Goal: Obtain resource: Download file/media

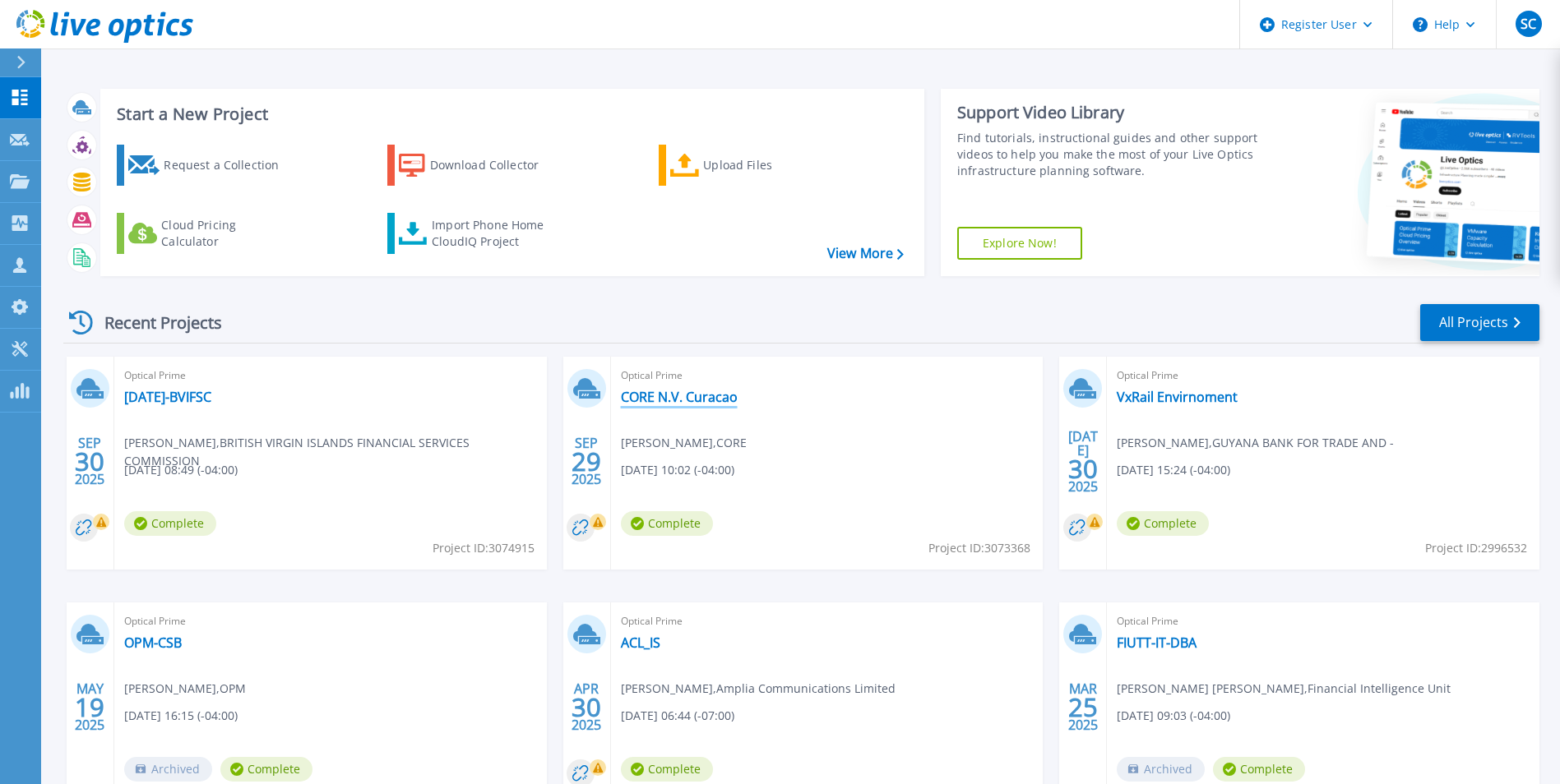
click at [695, 402] on link "CORE N.V. Curacao" at bounding box center [679, 396] width 117 height 17
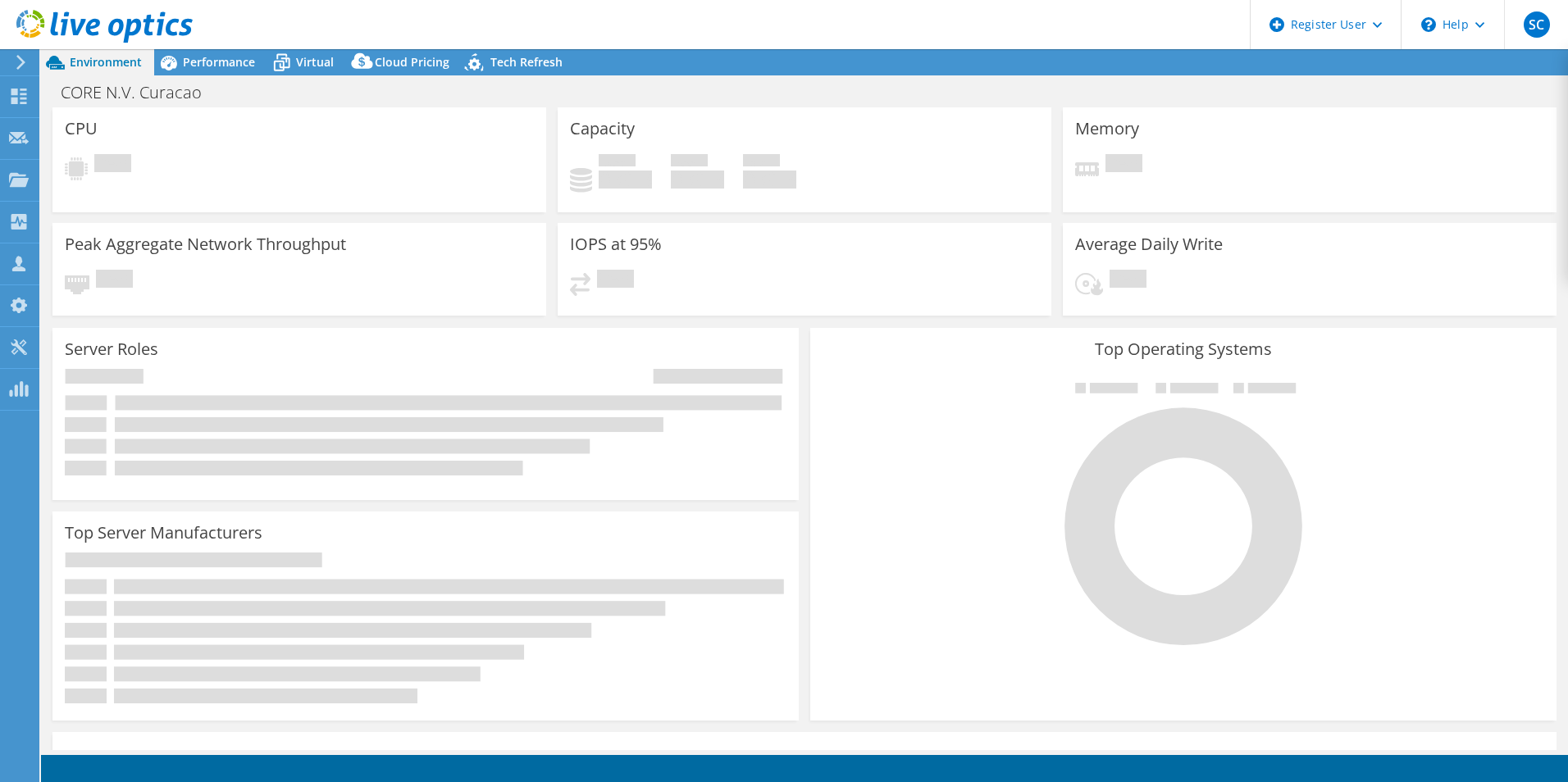
select select "USD"
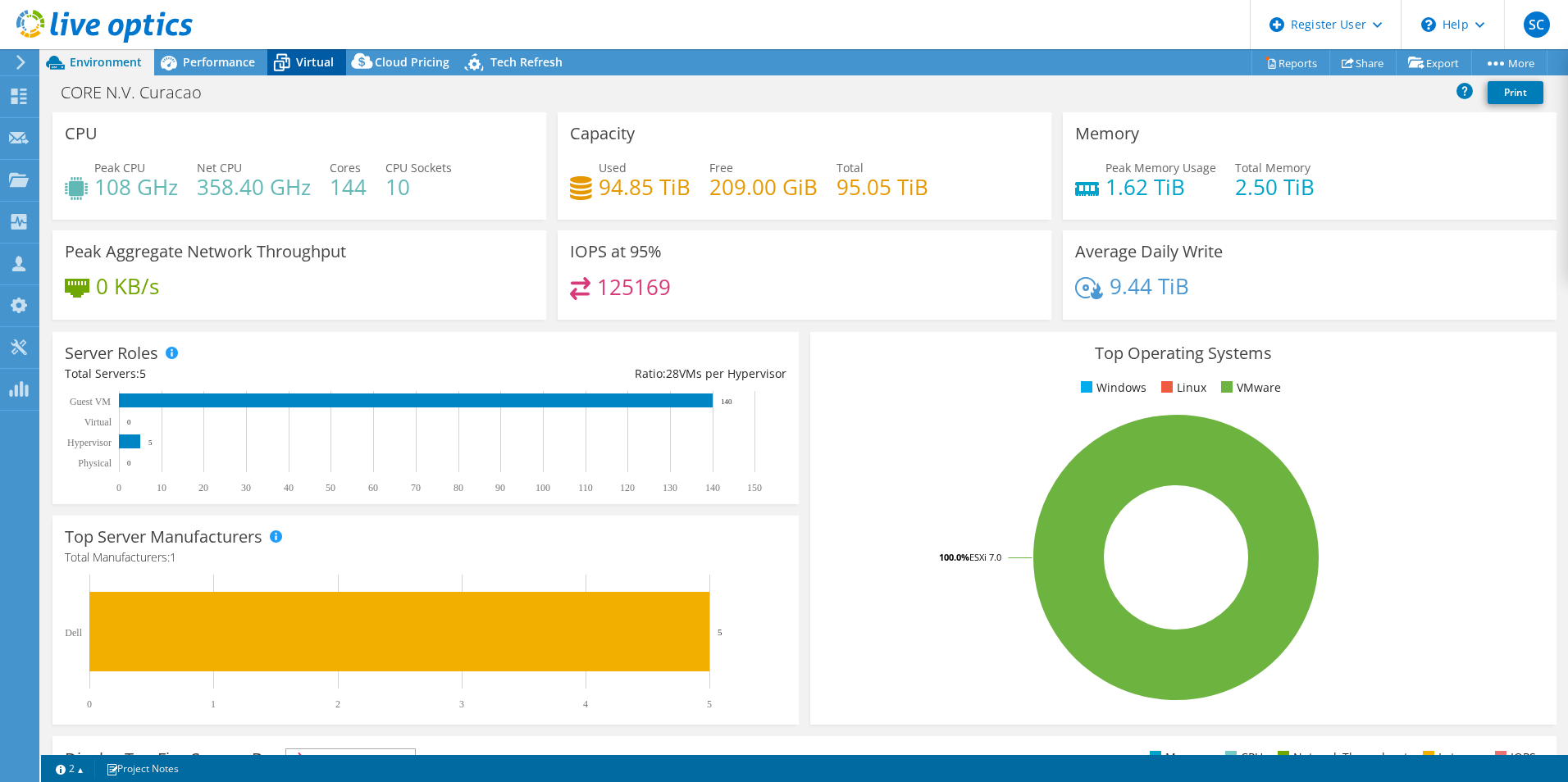
click at [314, 59] on span "Virtual" at bounding box center [314, 62] width 38 height 16
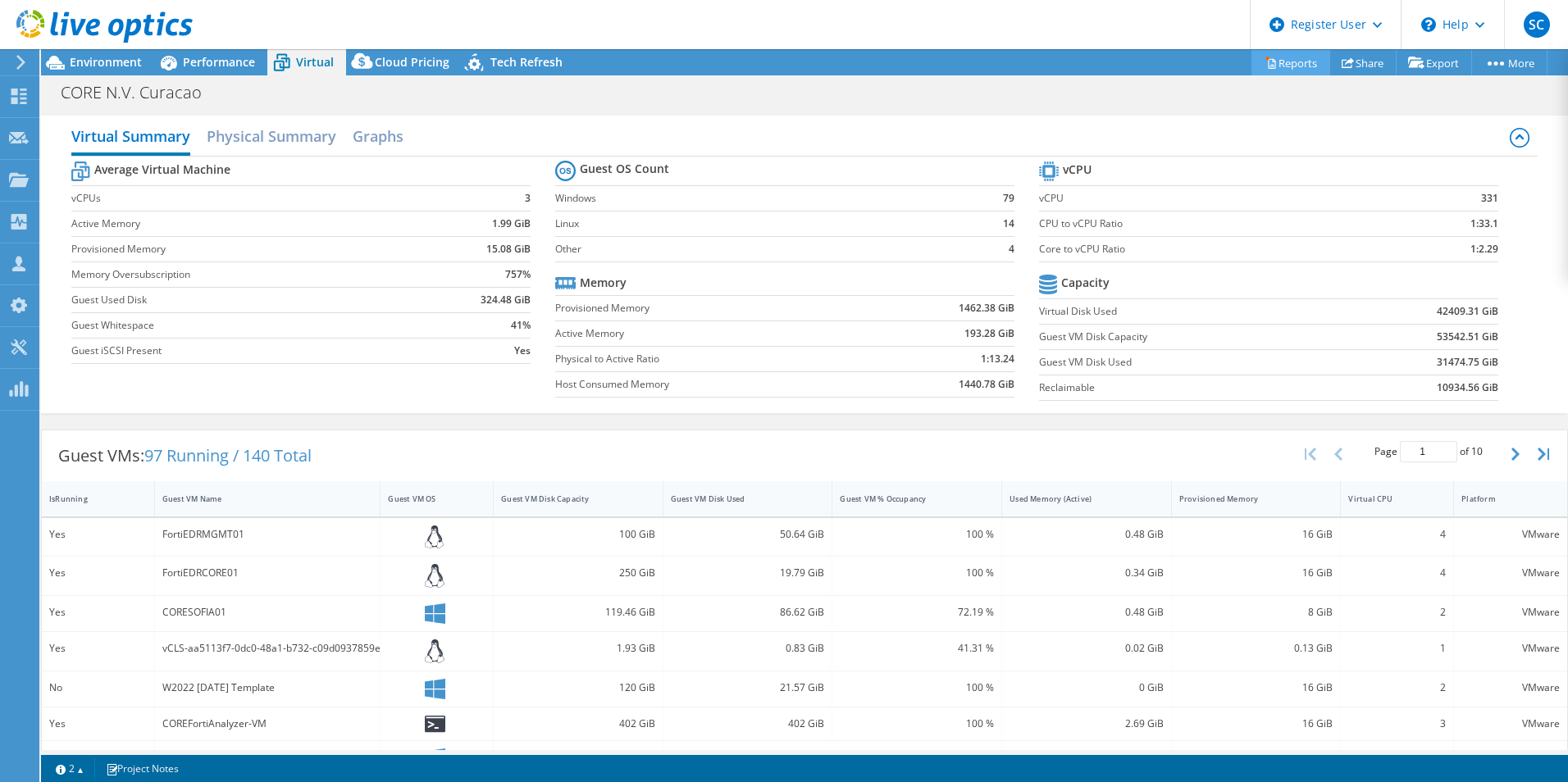
click at [1302, 59] on link "Reports" at bounding box center [1290, 62] width 79 height 25
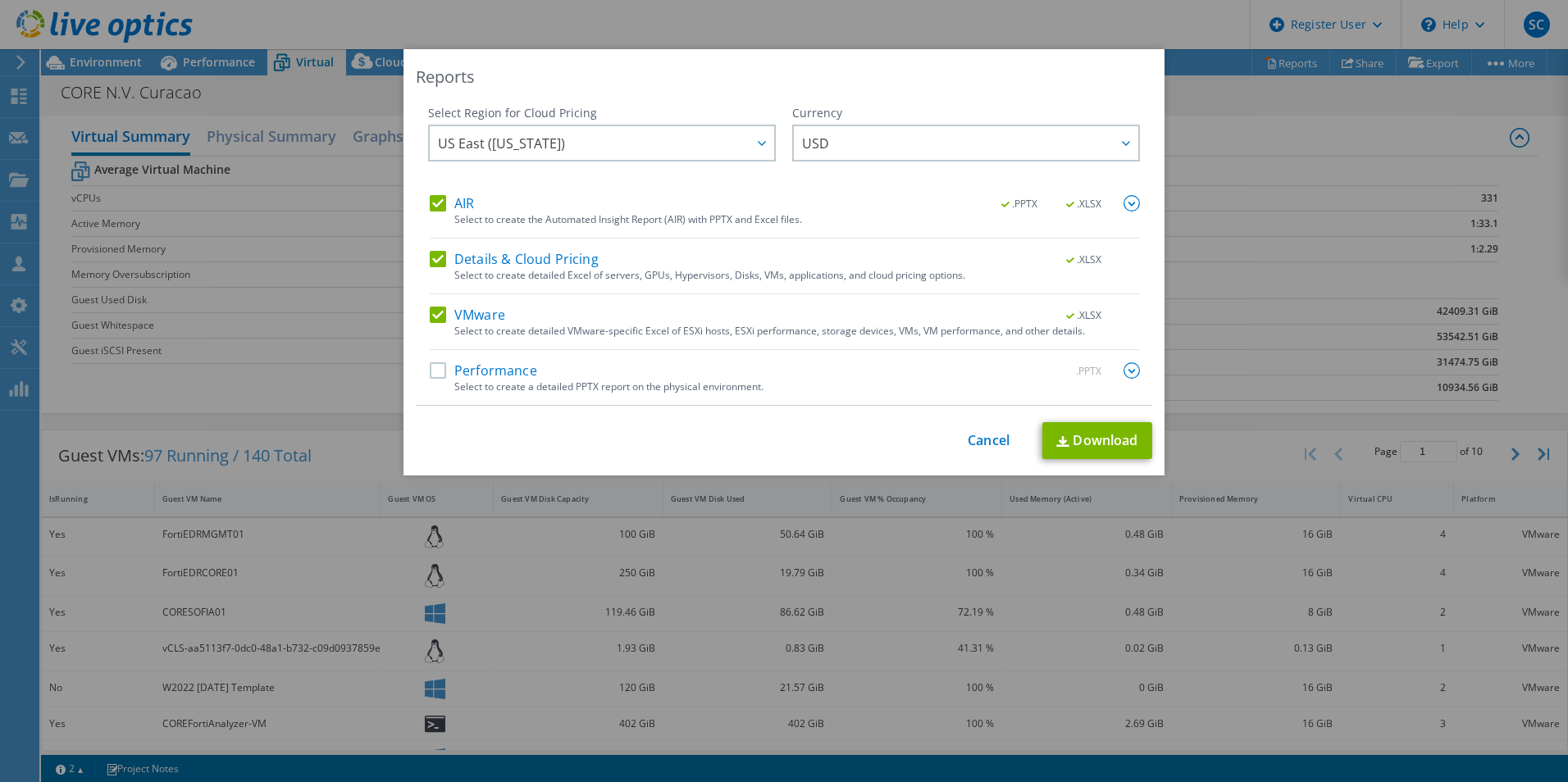
click at [431, 202] on label "AIR" at bounding box center [451, 203] width 44 height 17
click at [0, 0] on input "AIR" at bounding box center [0, 0] width 0 height 0
click at [433, 260] on label "Details & Cloud Pricing" at bounding box center [514, 259] width 169 height 17
click at [0, 0] on input "Details & Cloud Pricing" at bounding box center [0, 0] width 0 height 0
click at [1097, 440] on link "Download" at bounding box center [1096, 440] width 110 height 37
